Goal: Find contact information: Find contact information

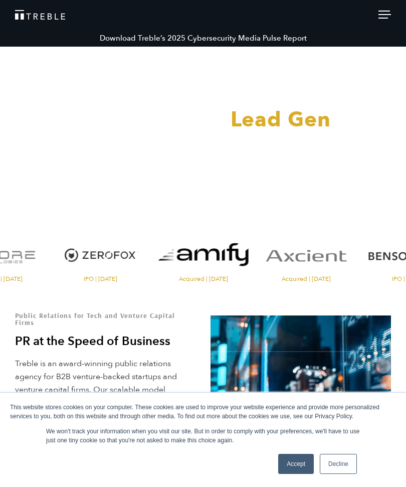
click at [338, 460] on link "Decline" at bounding box center [338, 464] width 37 height 20
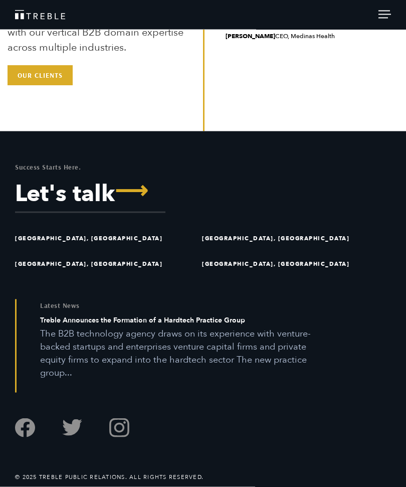
scroll to position [2257, 0]
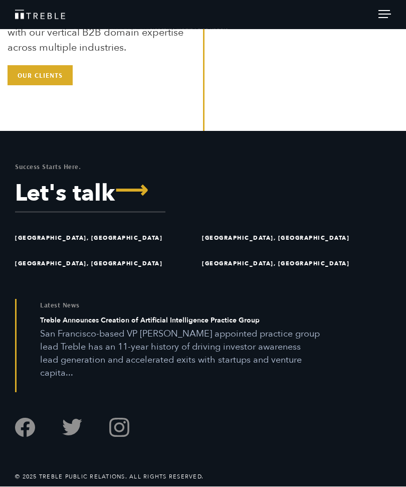
click at [141, 203] on span "⟶" at bounding box center [131, 191] width 33 height 23
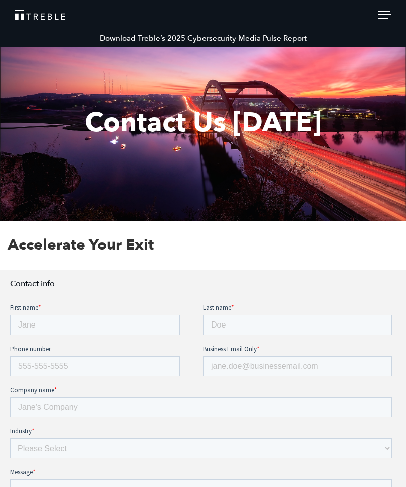
click at [380, 10] on link "Treble Homepage" at bounding box center [203, 15] width 376 height 10
